Goal: Find specific page/section: Find specific page/section

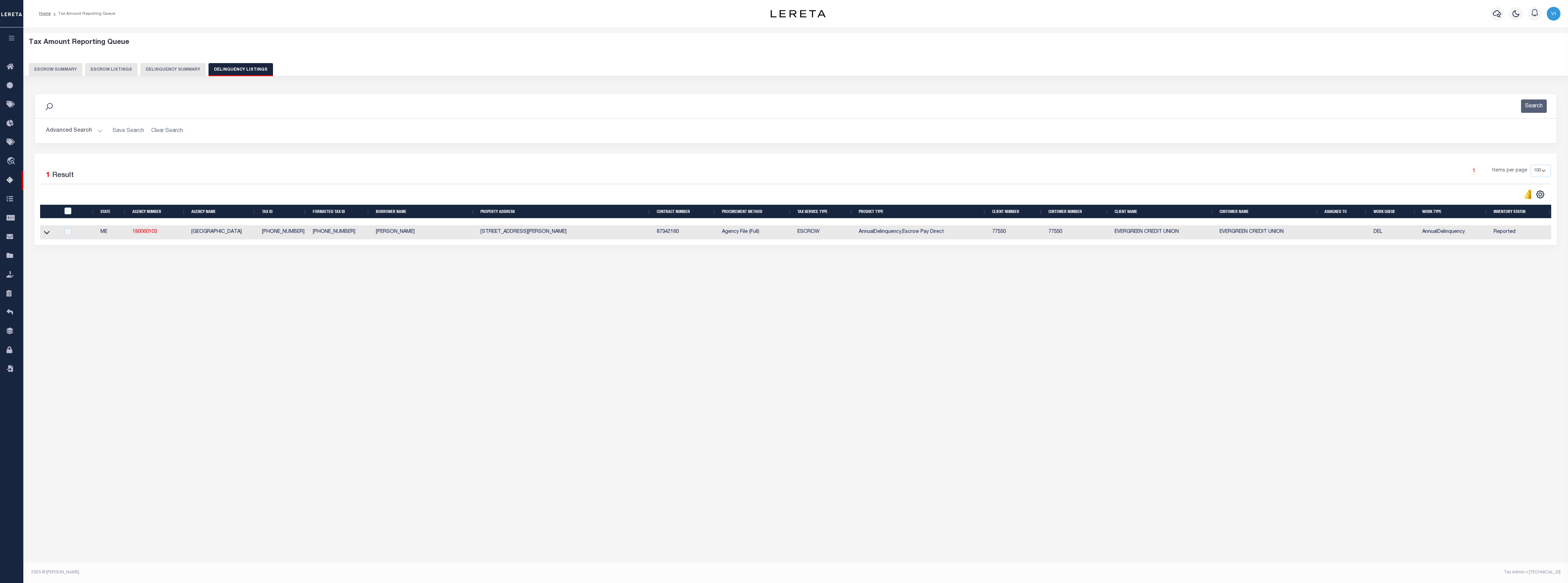
select select "100"
click at [14, 37] on icon "button" at bounding box center [12, 38] width 8 height 6
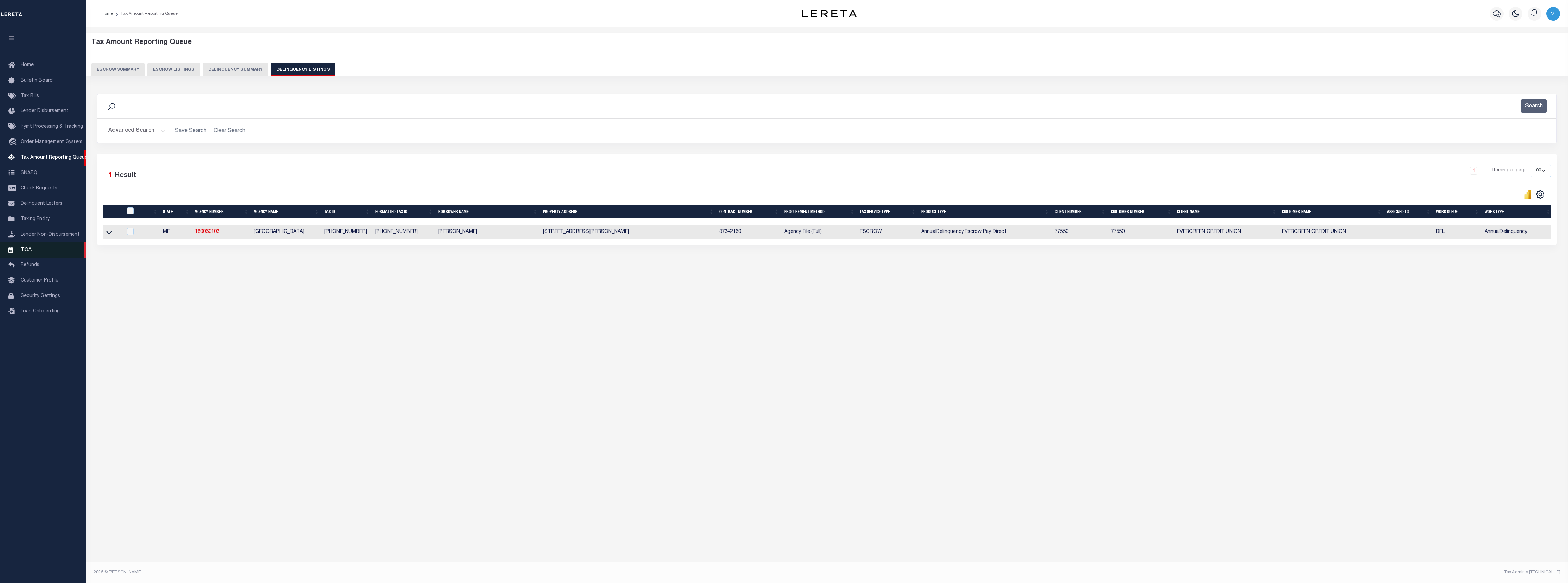
click at [39, 251] on link "TIQA" at bounding box center [43, 250] width 86 height 15
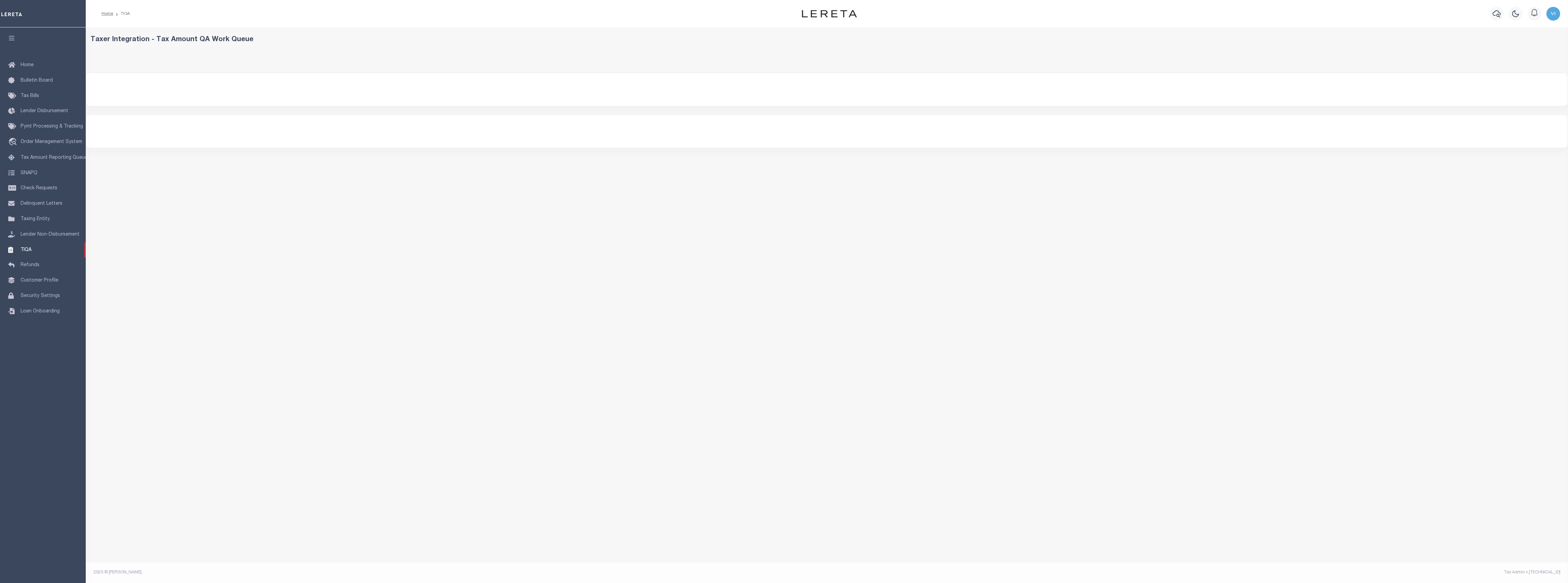
select select "200"
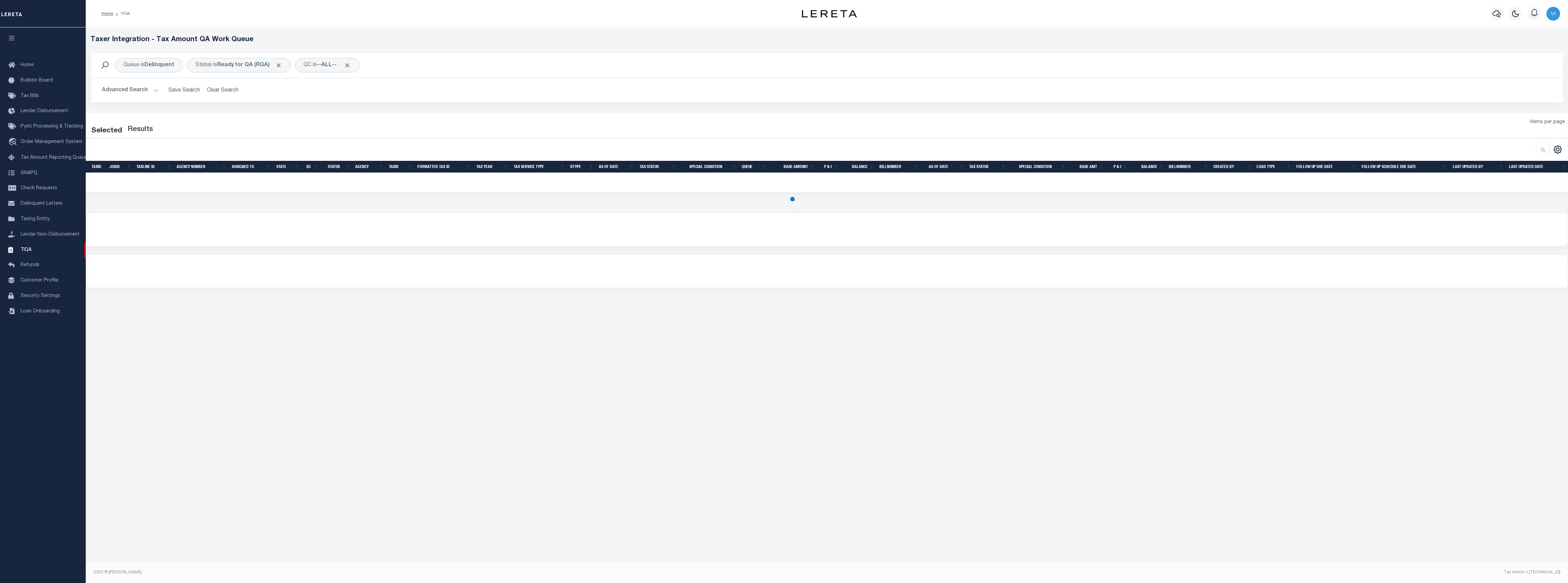
select select "200"
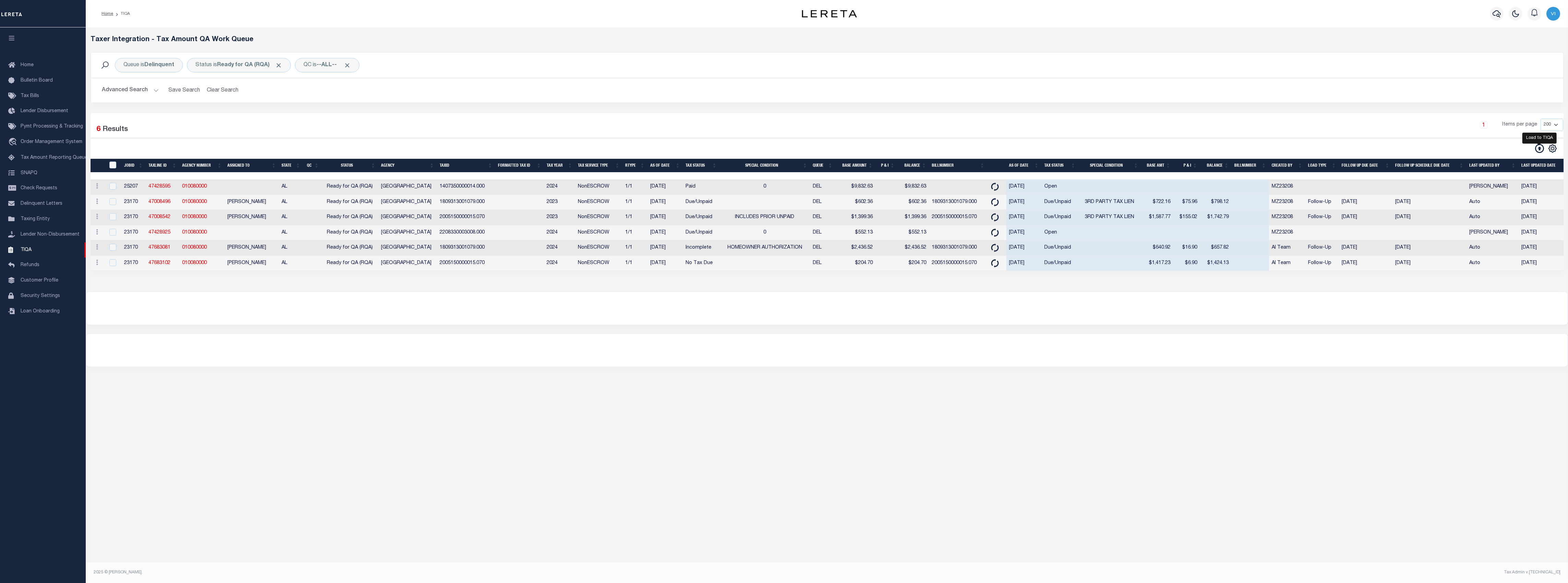
click at [1539, 150] on icon at bounding box center [1539, 148] width 9 height 9
